Goal: Information Seeking & Learning: Learn about a topic

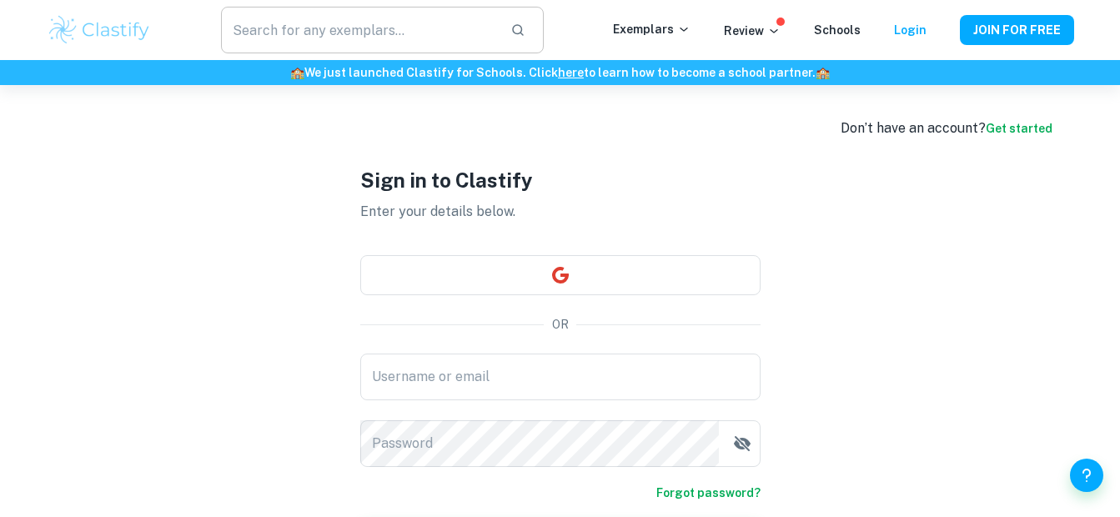
click at [402, 36] on input "text" at bounding box center [358, 30] width 275 height 47
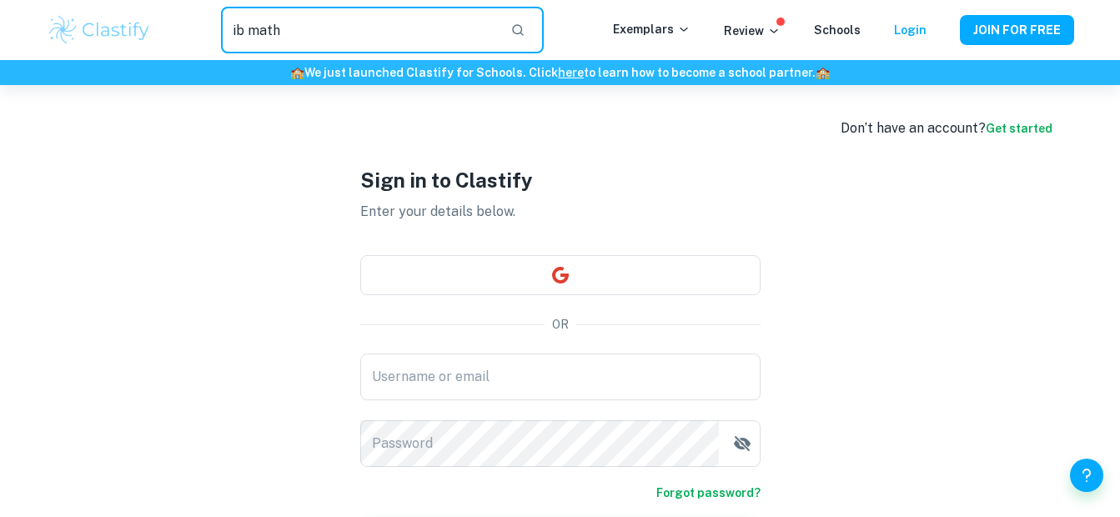
type input "ib math"
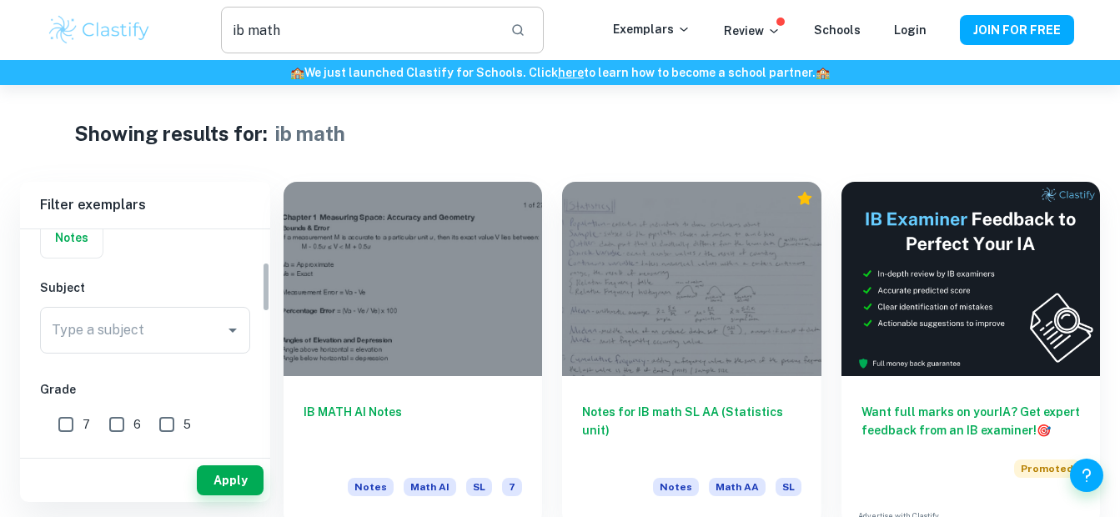
scroll to position [144, 0]
click at [208, 336] on input "Type a subject" at bounding box center [133, 329] width 170 height 32
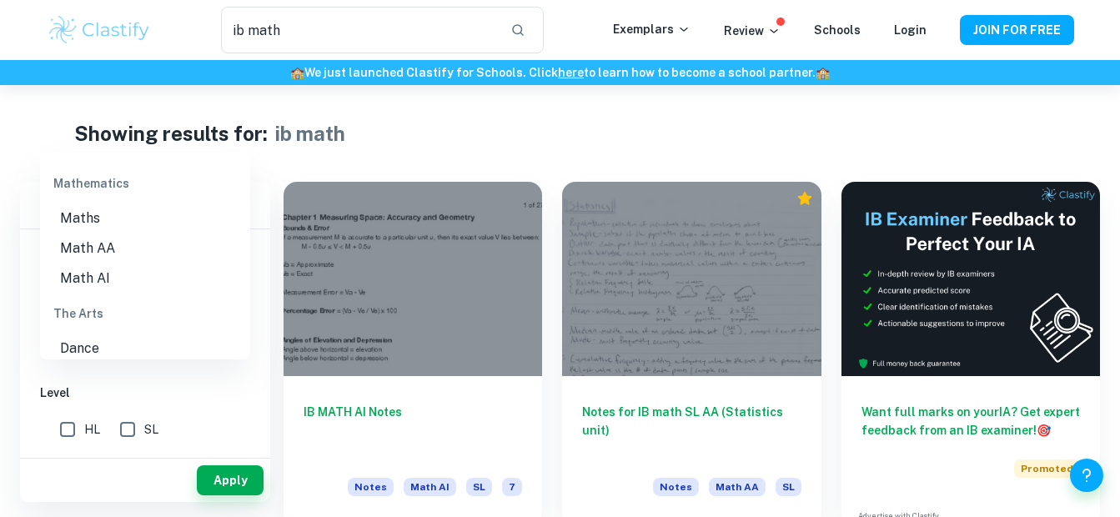
scroll to position [2367, 0]
click at [148, 278] on li "Math AI" at bounding box center [145, 278] width 210 height 30
type input "Math AI"
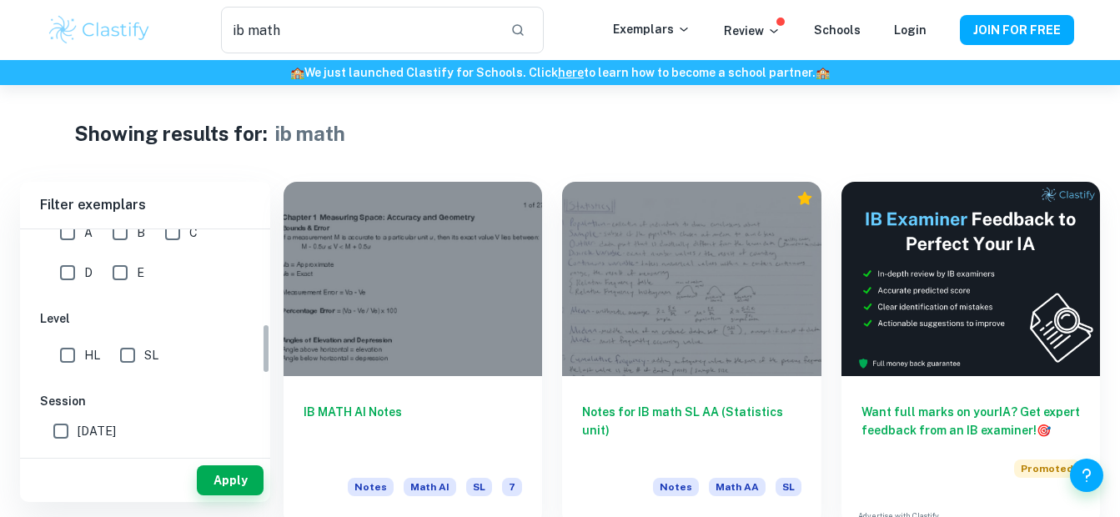
scroll to position [418, 0]
click at [128, 362] on input "SL" at bounding box center [127, 354] width 33 height 33
checkbox input "true"
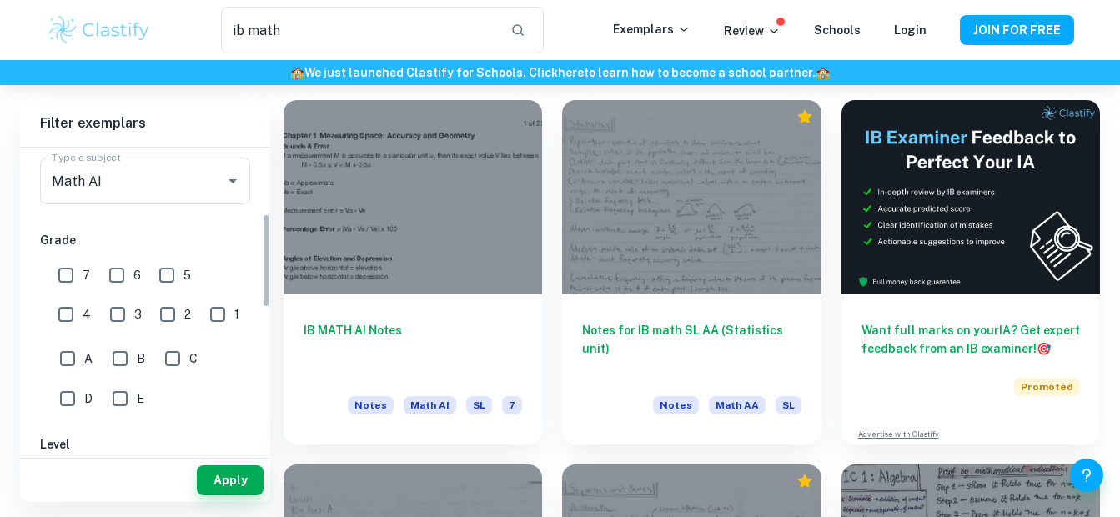
scroll to position [204, 0]
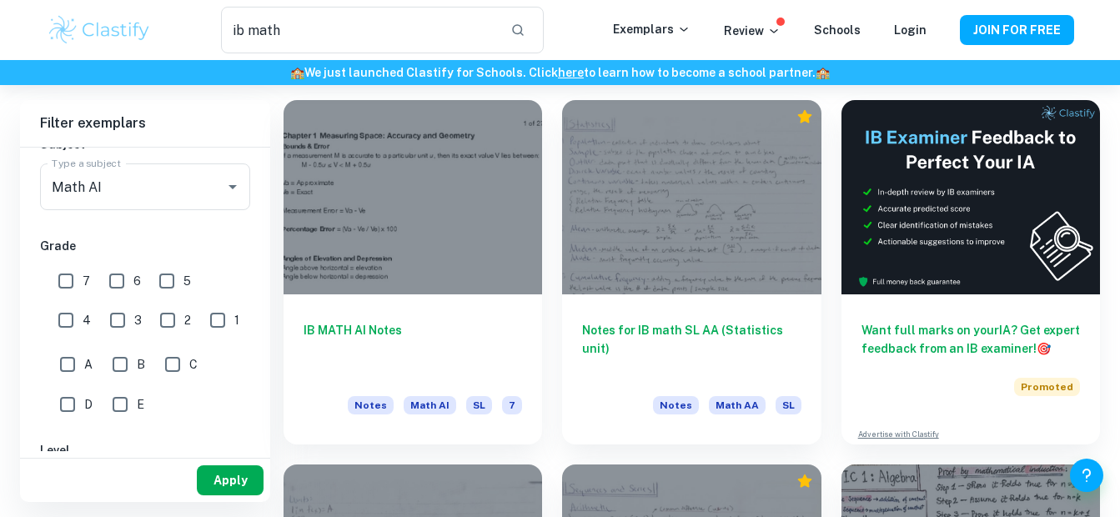
click at [235, 486] on button "Apply" at bounding box center [230, 480] width 67 height 30
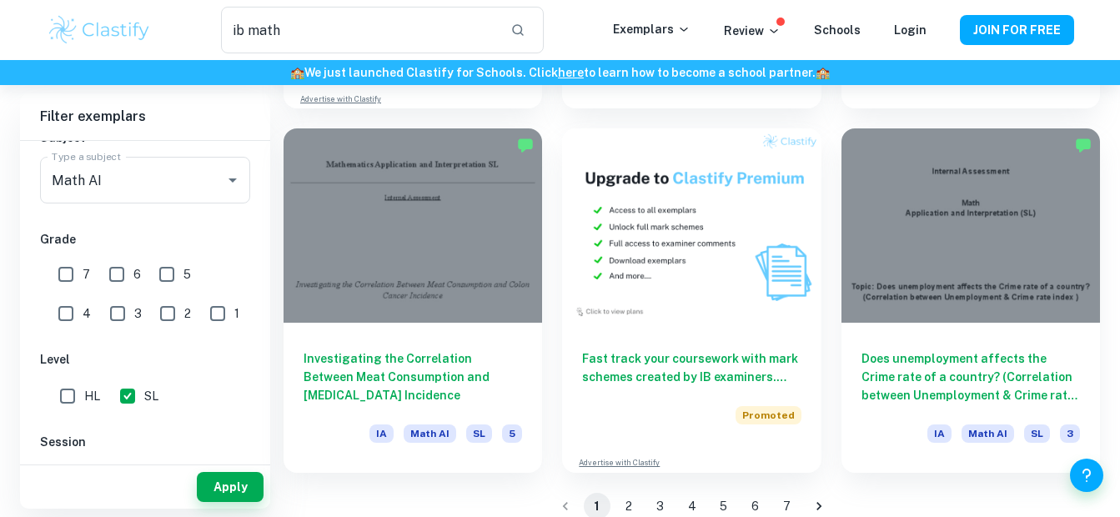
scroll to position [2624, 0]
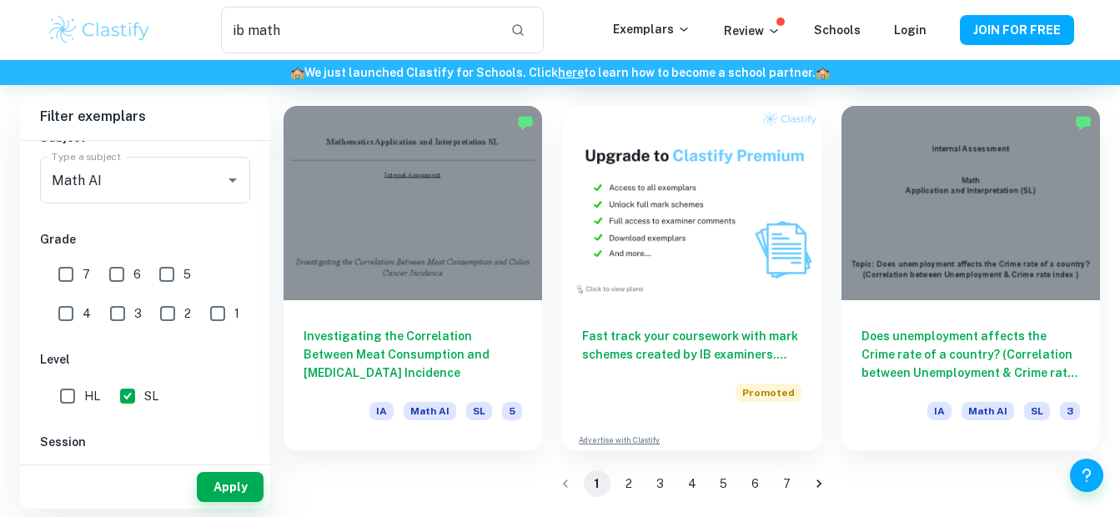
click at [630, 472] on button "2" at bounding box center [628, 483] width 27 height 27
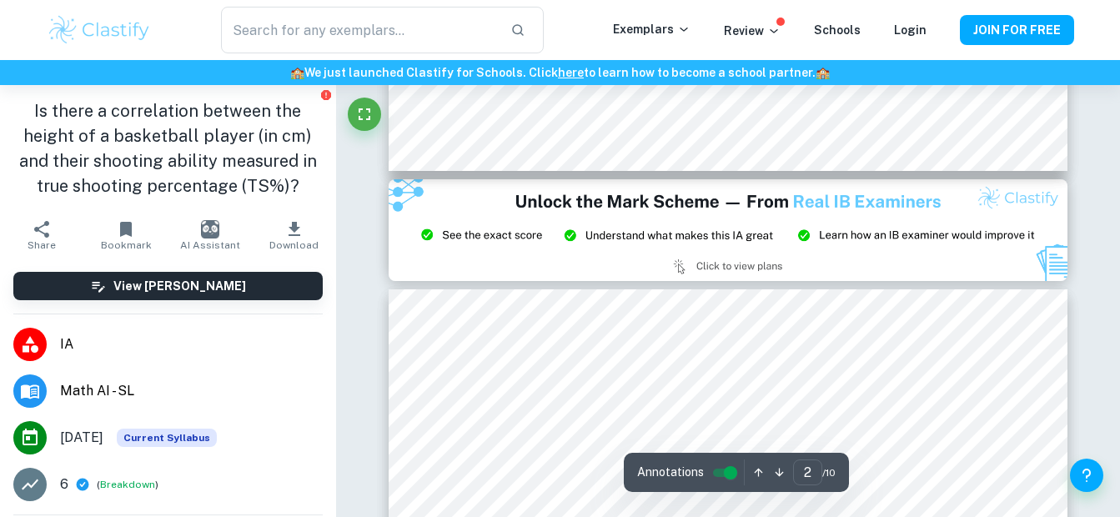
type input "3"
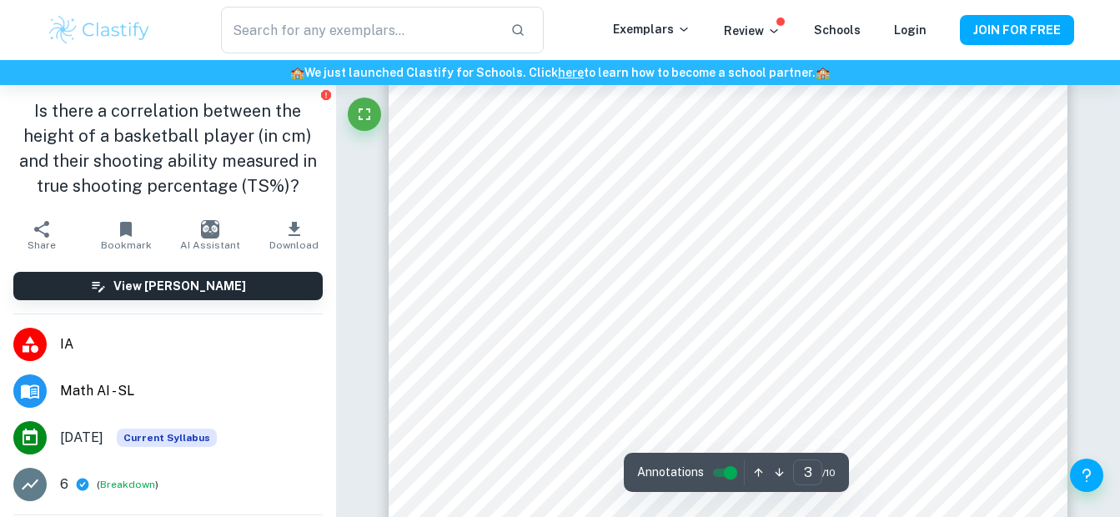
scroll to position [2319, 0]
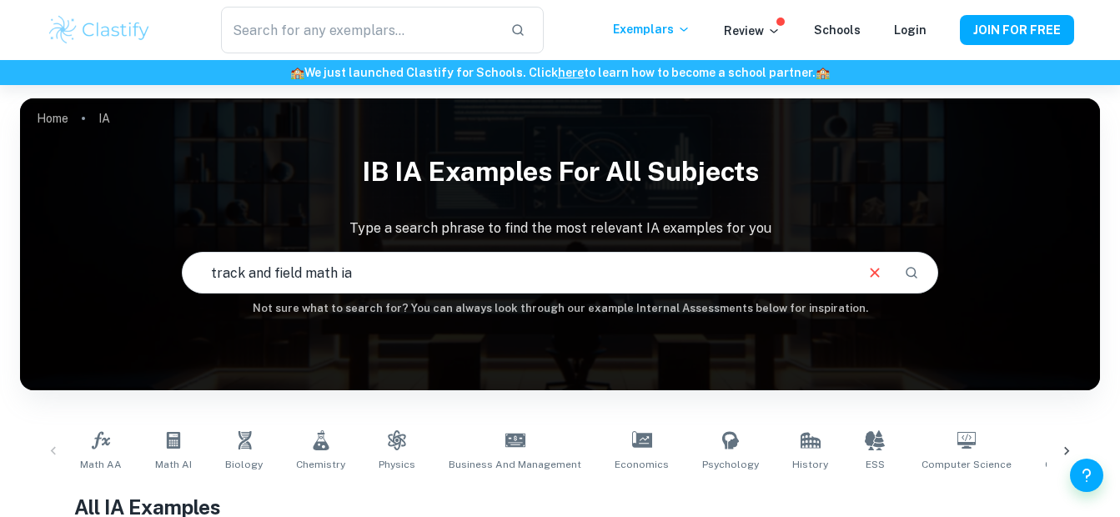
type input "track and field math ia"
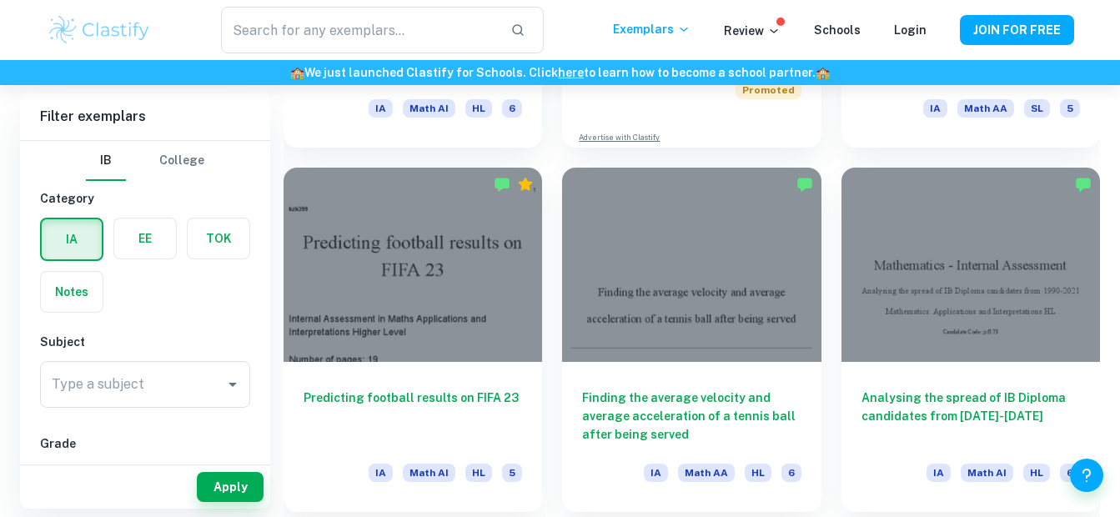
scroll to position [14, 0]
